Goal: Task Accomplishment & Management: Manage account settings

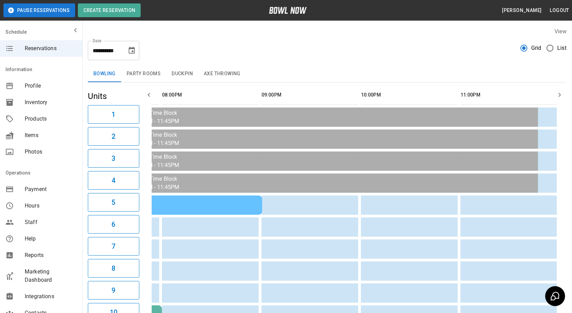
click at [183, 67] on button "Duckpin" at bounding box center [182, 74] width 32 height 16
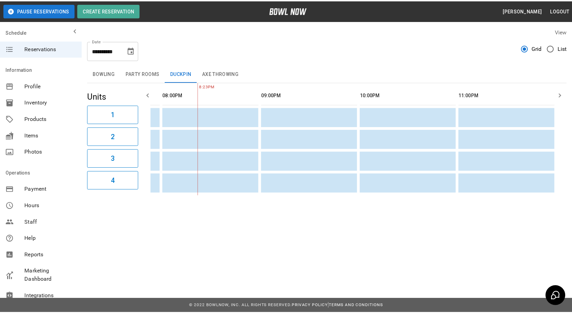
scroll to position [0, 386]
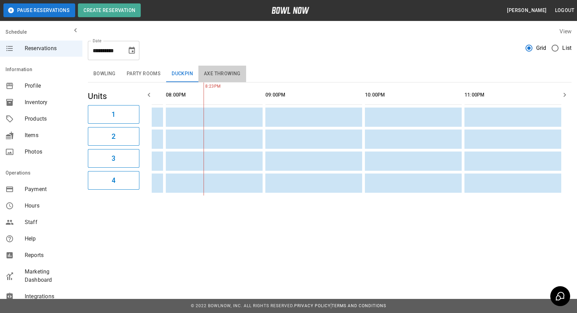
click at [218, 74] on button "Axe Throwing" at bounding box center [222, 74] width 48 height 16
click at [128, 73] on button "Party Rooms" at bounding box center [143, 74] width 45 height 16
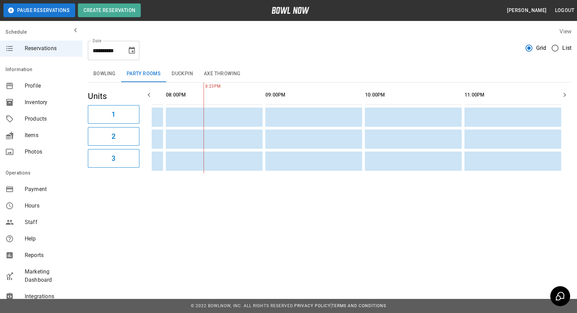
drag, startPoint x: 112, startPoint y: 72, endPoint x: 288, endPoint y: 103, distance: 178.6
click at [112, 73] on button "Bowling" at bounding box center [104, 74] width 33 height 16
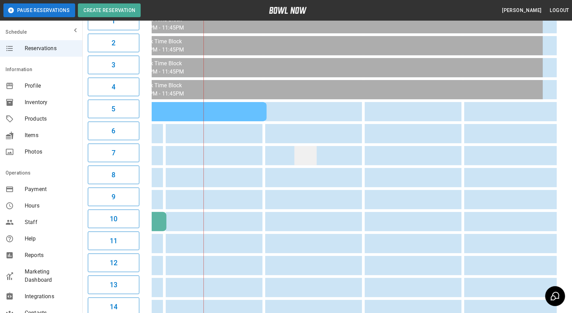
scroll to position [0, 0]
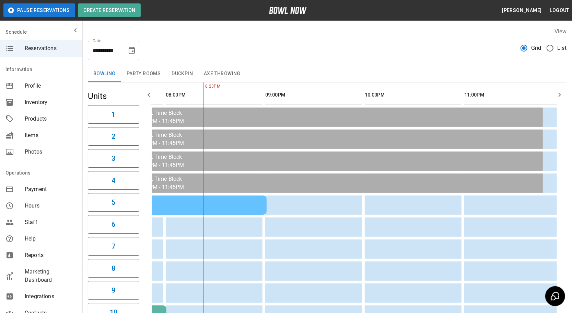
click at [298, 58] on div "**********" at bounding box center [327, 47] width 479 height 25
click at [132, 54] on icon "Choose date, selected date is Sep 19, 2025" at bounding box center [132, 50] width 8 height 8
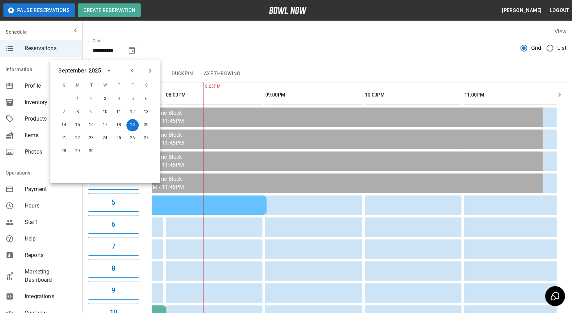
click at [152, 68] on icon "Next month" at bounding box center [150, 71] width 8 height 8
click at [144, 109] on button "11" at bounding box center [146, 112] width 12 height 12
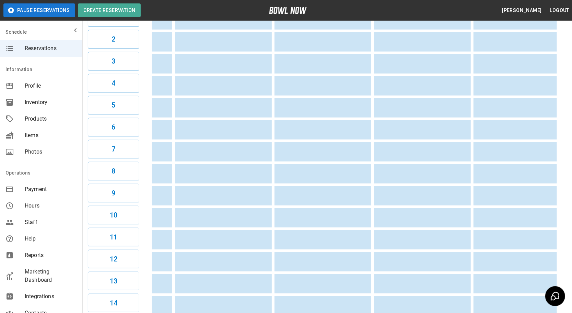
scroll to position [0, 676]
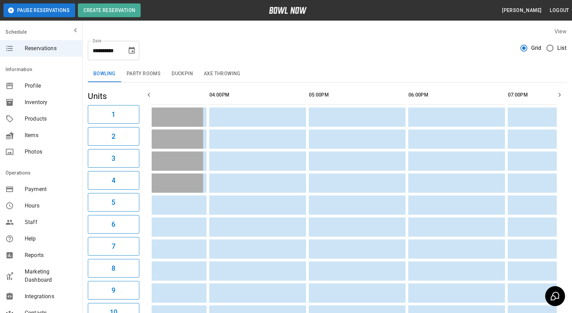
click at [131, 56] on button "Choose date, selected date is Oct 11, 2025" at bounding box center [132, 51] width 14 height 14
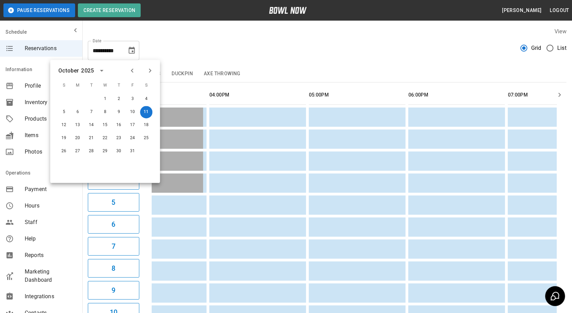
click at [133, 72] on icon "Previous month" at bounding box center [132, 71] width 2 height 4
click at [132, 125] on button "19" at bounding box center [132, 125] width 12 height 12
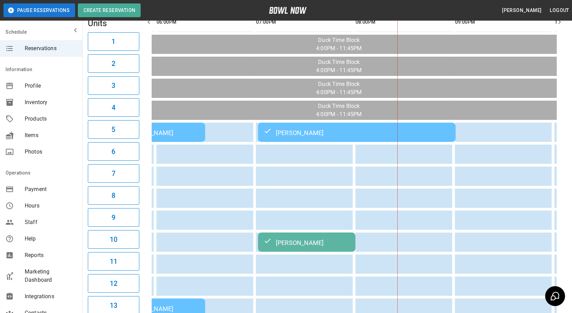
scroll to position [20, 0]
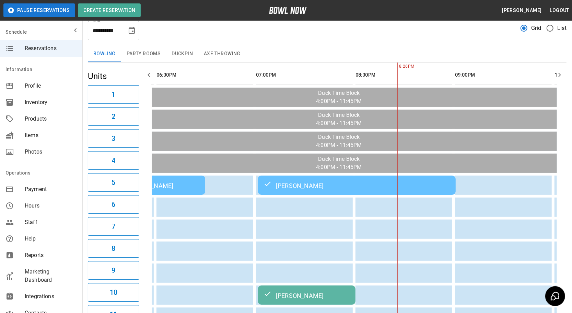
click at [128, 32] on icon "Choose date, selected date is Sep 19, 2025" at bounding box center [132, 30] width 8 height 8
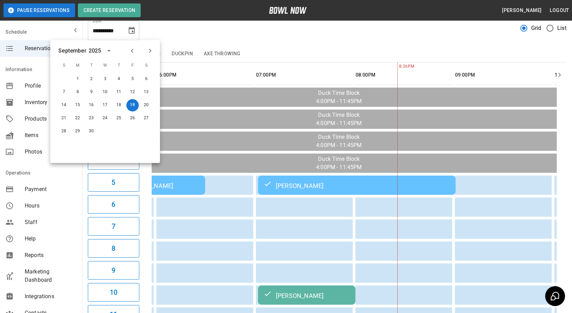
click at [177, 39] on div "**********" at bounding box center [327, 27] width 479 height 25
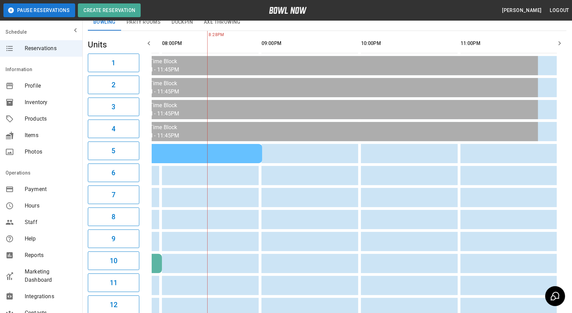
scroll to position [0, 0]
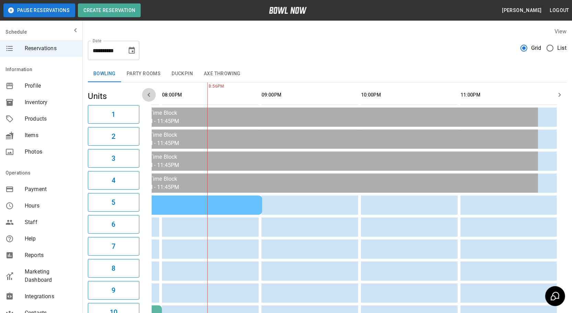
click at [151, 94] on icon "button" at bounding box center [149, 95] width 8 height 8
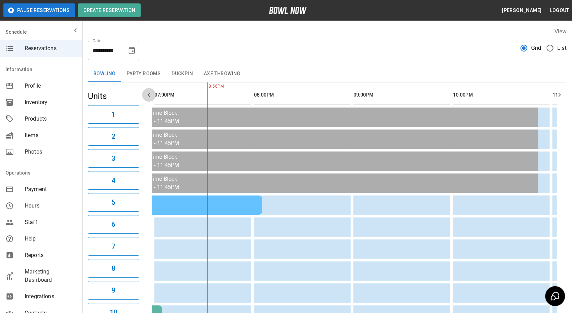
scroll to position [0, 298]
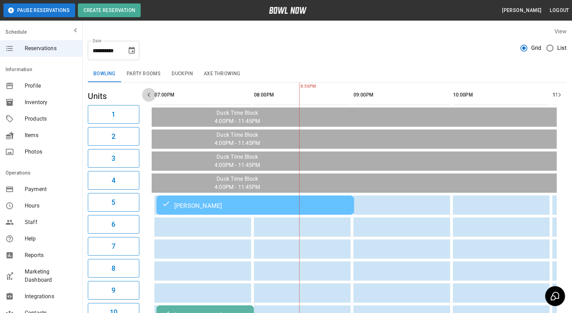
click at [151, 94] on icon "button" at bounding box center [149, 95] width 8 height 8
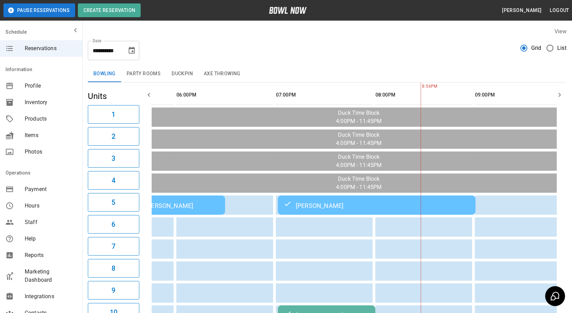
click at [151, 94] on icon "button" at bounding box center [149, 95] width 8 height 8
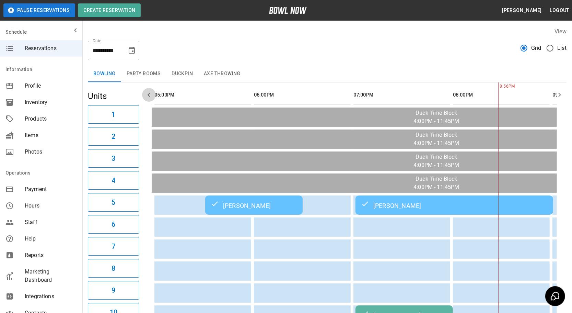
click at [151, 94] on icon "button" at bounding box center [149, 95] width 8 height 8
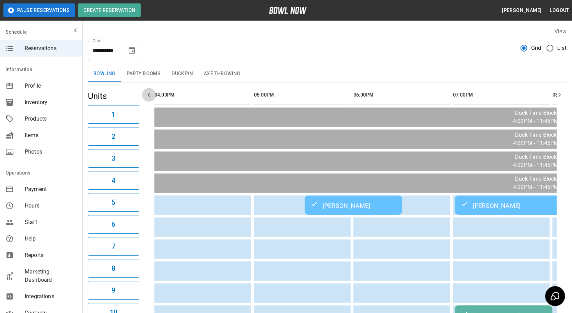
click at [151, 94] on icon "button" at bounding box center [149, 95] width 8 height 8
click at [136, 52] on button "Choose date, selected date is Sep 19, 2025" at bounding box center [132, 51] width 14 height 14
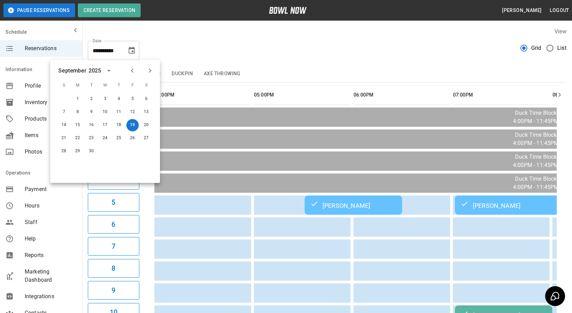
click at [154, 70] on button "Next month" at bounding box center [150, 71] width 12 height 12
click at [144, 113] on button "11" at bounding box center [146, 112] width 12 height 12
click at [297, 59] on div "**********" at bounding box center [327, 47] width 479 height 25
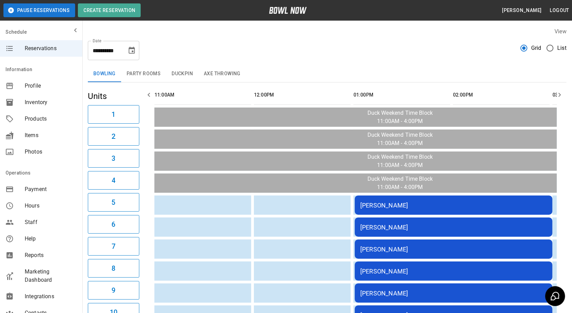
scroll to position [0, 868]
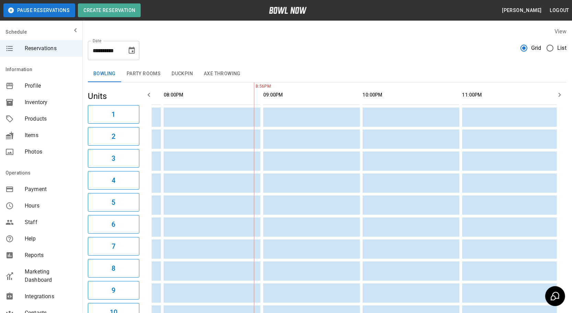
click at [151, 97] on icon "button" at bounding box center [149, 95] width 8 height 8
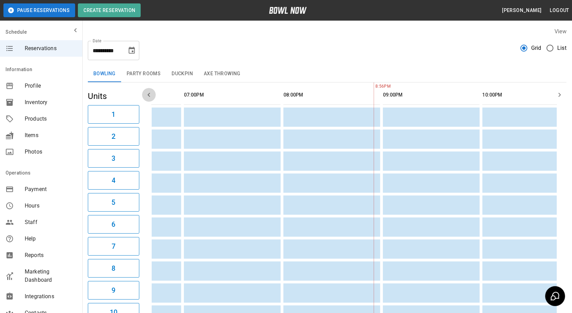
click at [151, 97] on icon "button" at bounding box center [149, 95] width 8 height 8
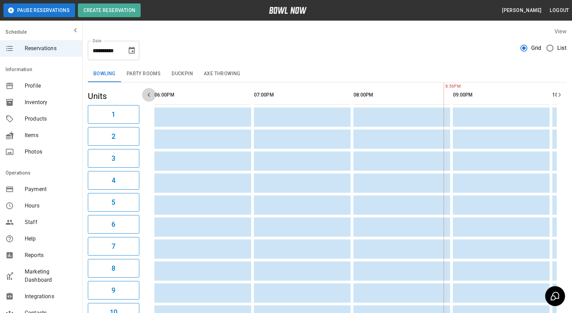
click at [151, 97] on icon "button" at bounding box center [149, 95] width 8 height 8
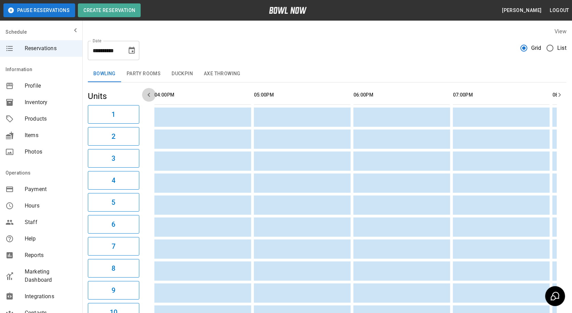
scroll to position [0, 398]
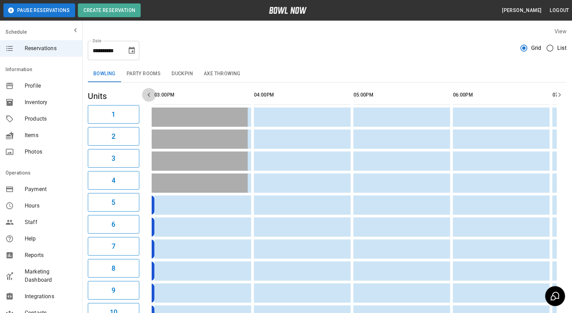
click at [151, 97] on icon "button" at bounding box center [149, 95] width 8 height 8
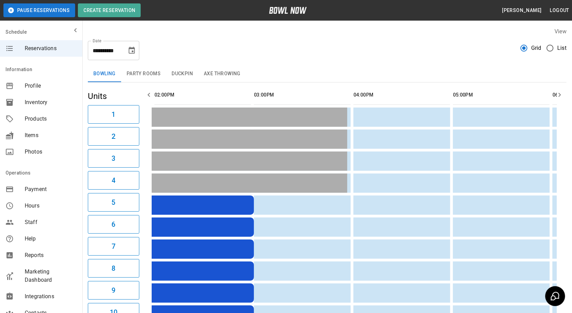
click at [151, 97] on icon "button" at bounding box center [149, 95] width 8 height 8
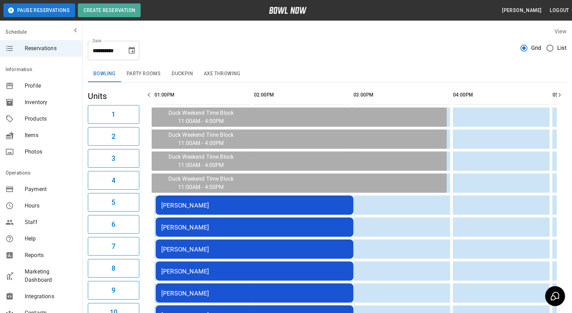
click at [151, 97] on icon "button" at bounding box center [149, 95] width 8 height 8
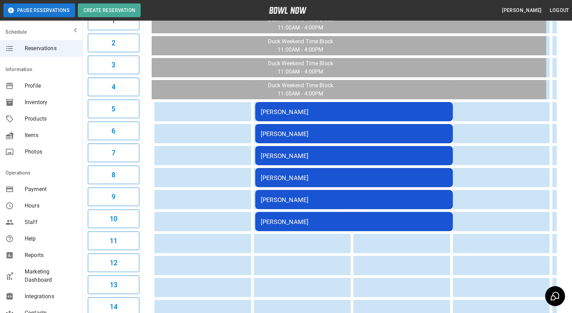
click at [305, 174] on div "[PERSON_NAME]" at bounding box center [354, 177] width 187 height 7
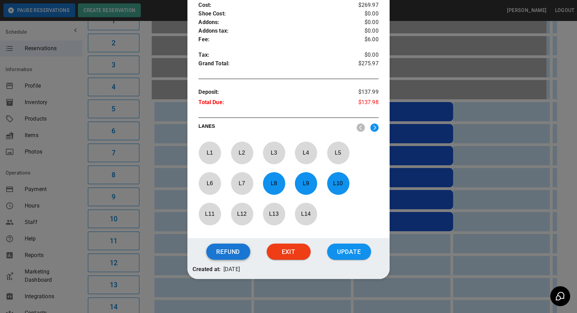
click at [220, 252] on button "Refund" at bounding box center [228, 251] width 44 height 16
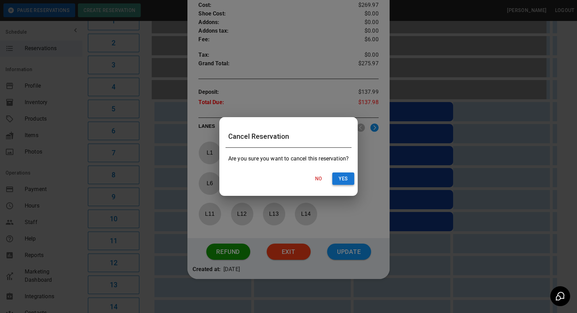
click at [346, 182] on button "Yes" at bounding box center [343, 178] width 22 height 13
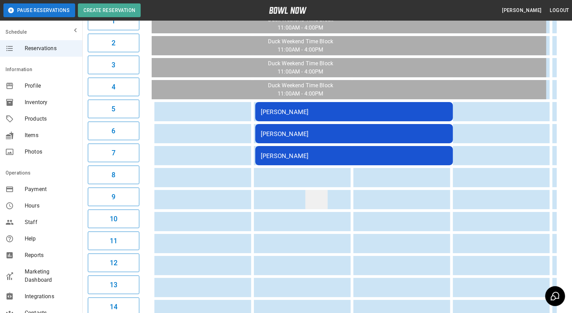
scroll to position [0, 0]
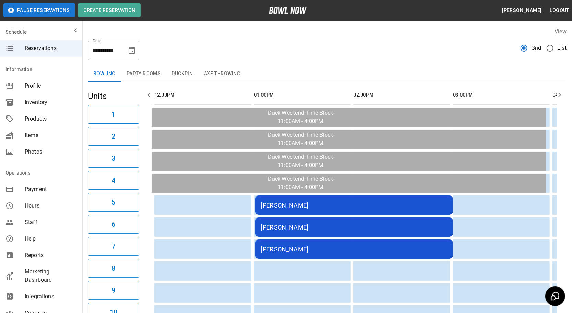
click at [131, 50] on icon "Choose date, selected date is Oct 11, 2025" at bounding box center [132, 50] width 8 height 8
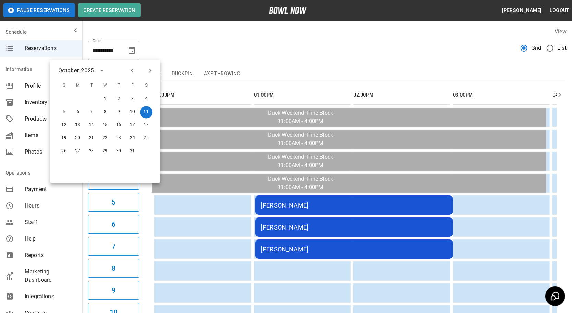
click at [132, 70] on icon "Previous month" at bounding box center [132, 71] width 8 height 8
click at [132, 124] on button "19" at bounding box center [132, 125] width 12 height 12
type input "**********"
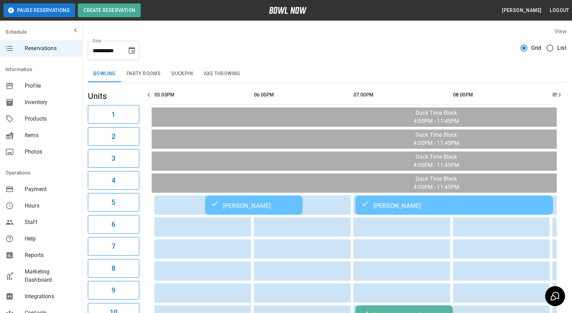
scroll to position [0, 379]
